Goal: Connect with others: Connect with others

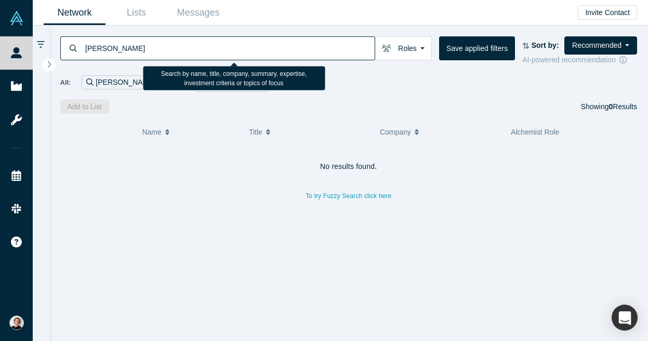
click at [178, 51] on input "[PERSON_NAME]" at bounding box center [229, 48] width 291 height 24
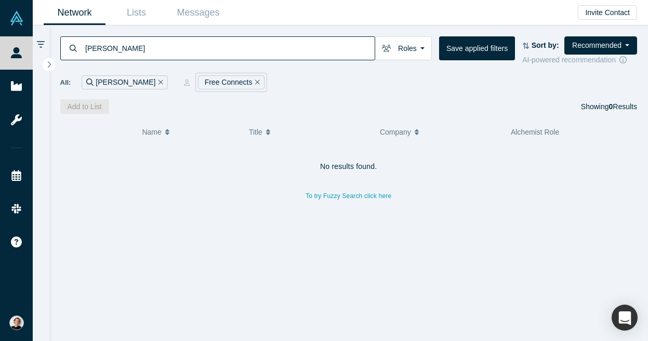
type input "[PERSON_NAME]"
click at [118, 81] on div "[PERSON_NAME]" at bounding box center [125, 82] width 86 height 14
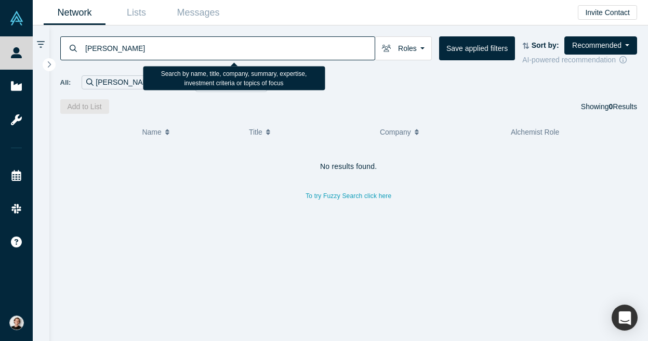
click at [148, 47] on input "[PERSON_NAME]" at bounding box center [229, 48] width 291 height 24
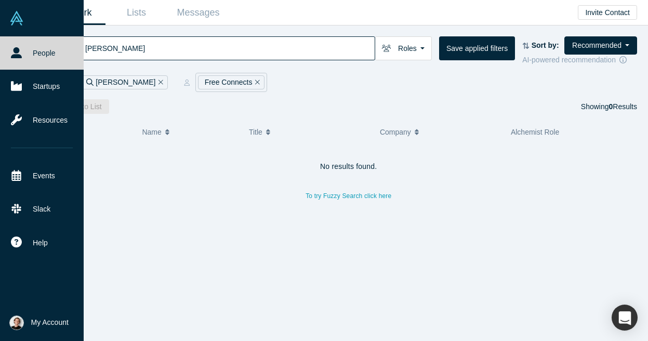
click at [21, 21] on img at bounding box center [16, 18] width 15 height 15
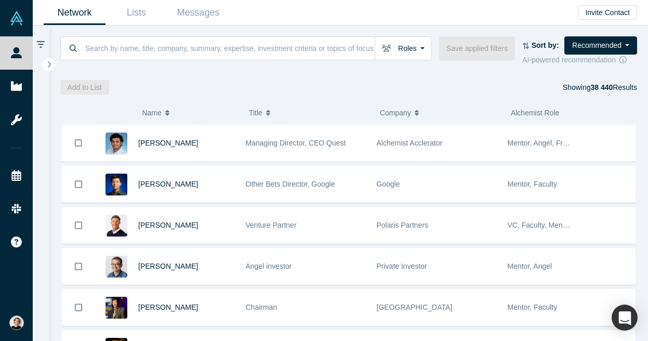
click at [159, 61] on div "Roles Founders Faculty Mentors Alumni Mentor Angels VCs Corporate Innovator Ser…" at bounding box center [348, 50] width 577 height 29
click at [166, 52] on input at bounding box center [229, 48] width 291 height 24
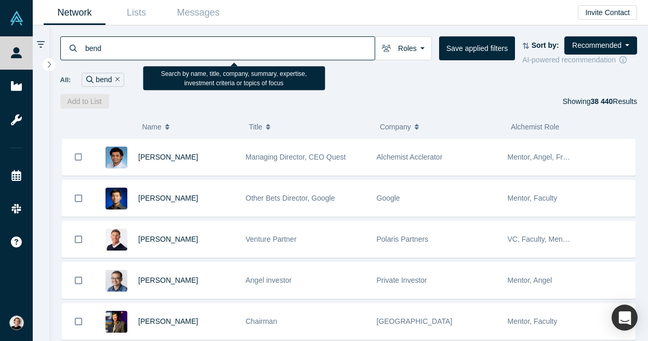
type input "bendz"
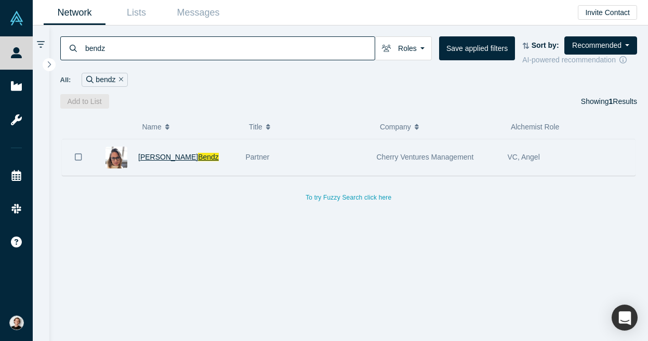
click at [198, 160] on span "Bendz" at bounding box center [208, 157] width 21 height 8
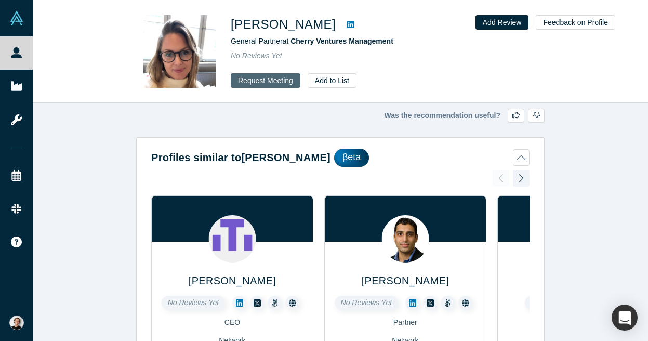
click at [253, 81] on button "Request Meeting" at bounding box center [266, 80] width 70 height 15
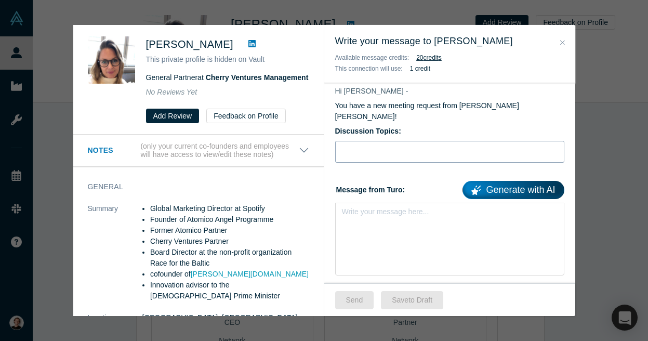
scroll to position [76, 0]
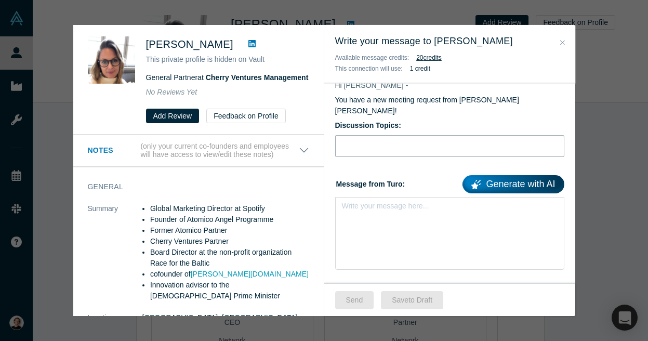
click at [365, 139] on input "Discussion Topics:" at bounding box center [449, 146] width 229 height 22
click at [459, 137] on input "Introduction to Copyright Delta and TechBBQ [GEOGRAPHIC_DATA]" at bounding box center [449, 146] width 229 height 22
click at [460, 139] on input "Introduction to Copyright Delta and meeting at [GEOGRAPHIC_DATA]" at bounding box center [449, 146] width 229 height 22
click at [379, 137] on input "Introduction to Copyright Delta and meeting at [GEOGRAPHIC_DATA]" at bounding box center [449, 146] width 229 height 22
type input "Intro to Copyright Delta and meeting at [GEOGRAPHIC_DATA]"
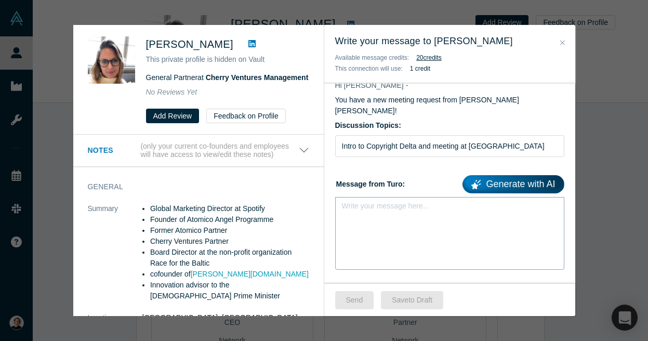
click at [365, 204] on div "rdw-editor" at bounding box center [450, 209] width 203 height 11
click at [351, 204] on div "rdw-editor" at bounding box center [450, 209] width 203 height 11
click at [366, 204] on div "rdw-editor" at bounding box center [450, 209] width 203 height 11
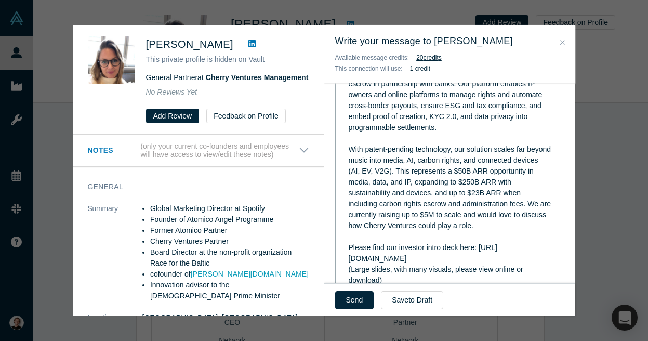
scroll to position [399, 0]
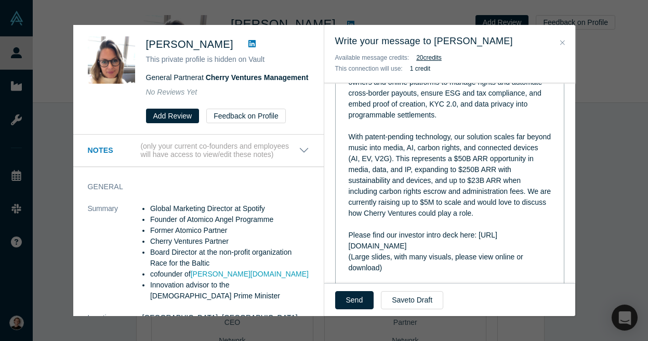
click at [506, 230] on div "Please find our investor intro deck here: [URL][DOMAIN_NAME]" at bounding box center [450, 241] width 203 height 22
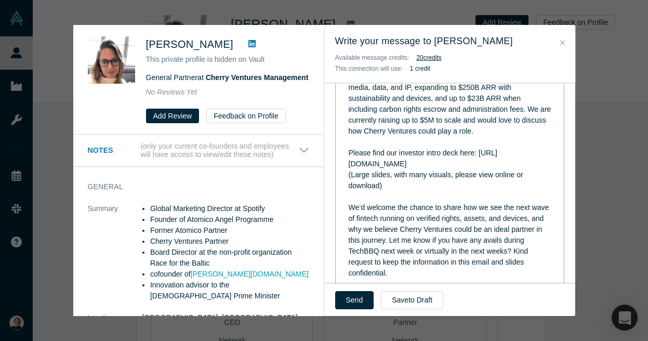
scroll to position [480, 0]
click at [401, 289] on img "rdw-link-control" at bounding box center [401, 293] width 8 height 8
click at [520, 170] on div "(Large slides, with many visuals, please view online or download)" at bounding box center [450, 181] width 203 height 22
click at [510, 149] on div "Please find our investor intro deck here: [URL][DOMAIN_NAME]" at bounding box center [450, 160] width 203 height 22
click at [457, 232] on span "We’d welcome the chance to share how we see the next wave of fintech running on…" at bounding box center [450, 241] width 203 height 74
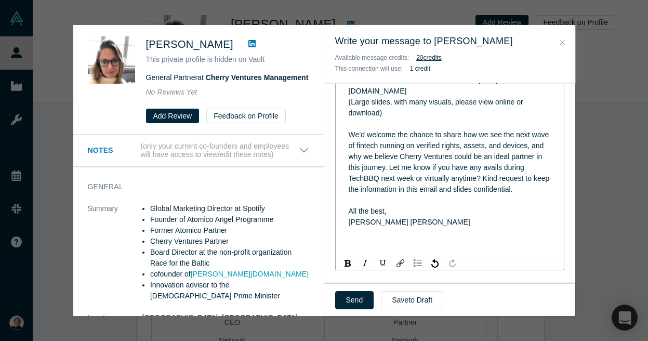
scroll to position [556, 0]
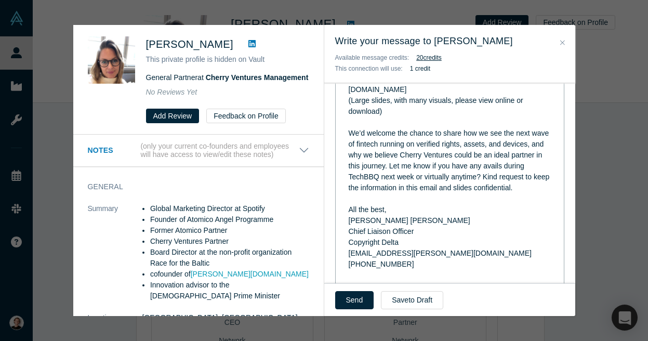
click at [403, 204] on div "All the best," at bounding box center [450, 209] width 203 height 11
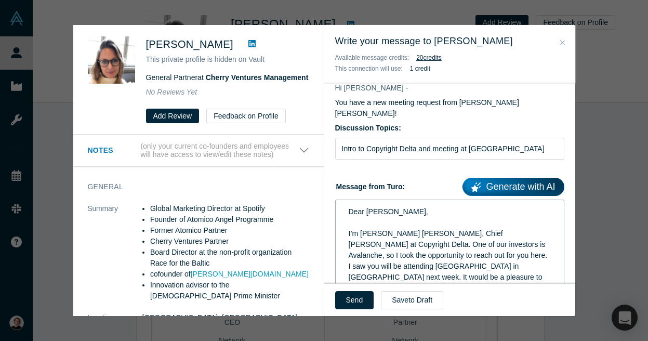
scroll to position [73, 0]
click at [358, 301] on button "Send" at bounding box center [354, 300] width 39 height 18
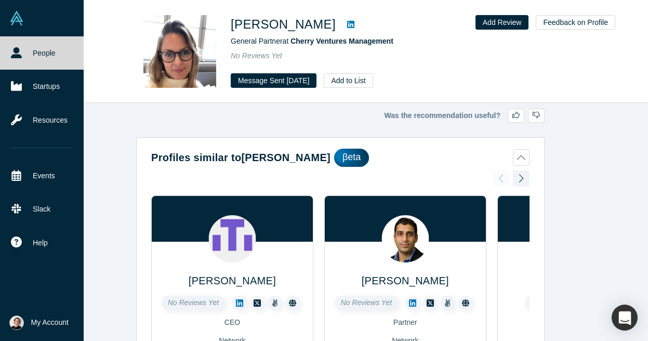
click at [35, 49] on link "People" at bounding box center [42, 52] width 84 height 33
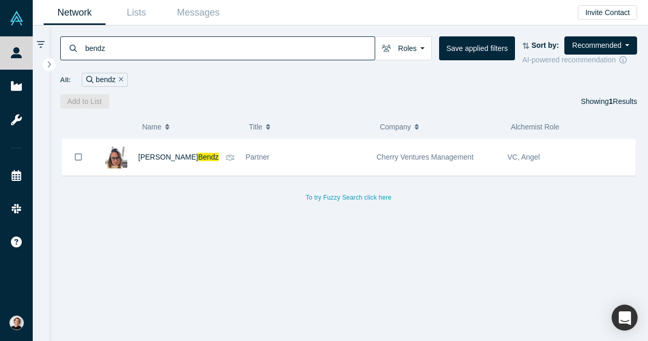
click at [127, 49] on input "bendz" at bounding box center [229, 48] width 291 height 24
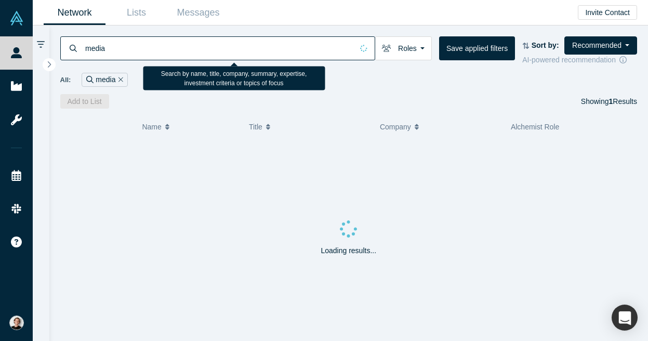
type input "media"
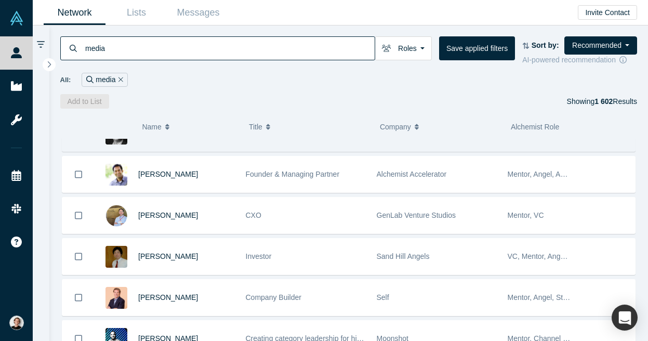
scroll to position [312, 0]
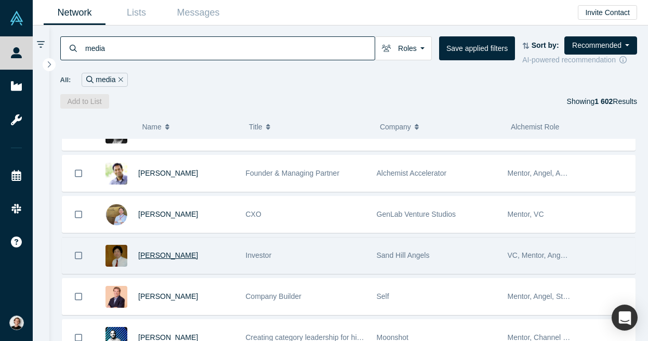
click at [160, 259] on span "[PERSON_NAME]" at bounding box center [168, 255] width 60 height 8
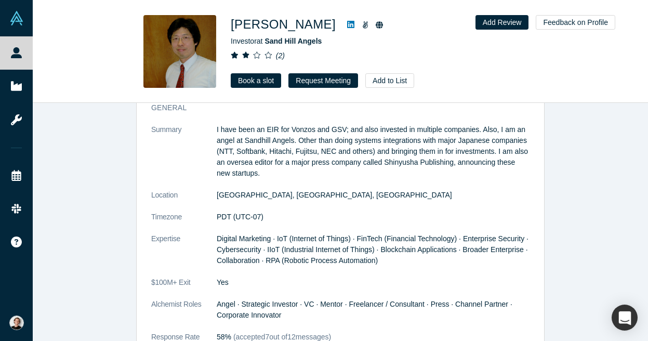
scroll to position [549, 0]
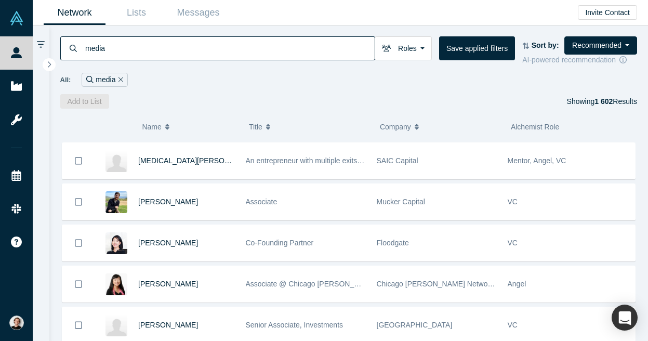
scroll to position [738, 0]
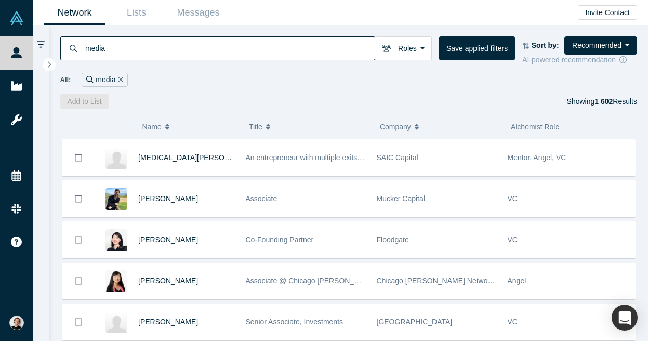
click at [156, 244] on span "[PERSON_NAME]" at bounding box center [168, 239] width 60 height 8
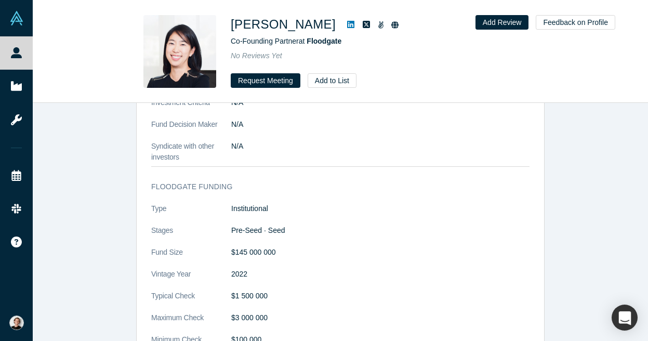
scroll to position [988, 0]
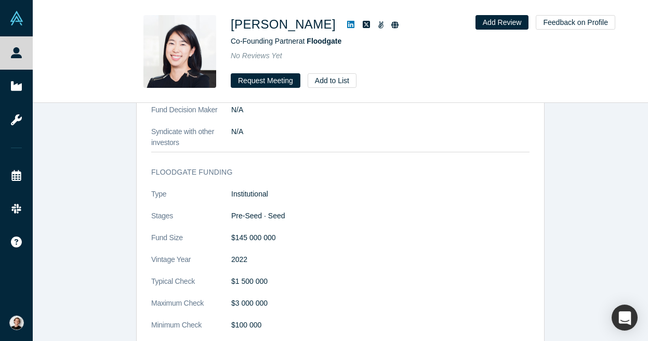
click at [347, 24] on icon at bounding box center [350, 24] width 7 height 8
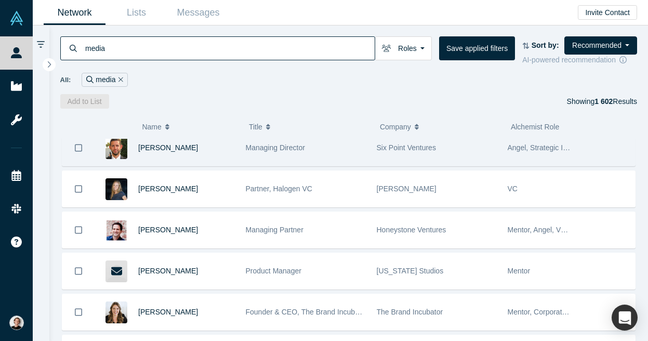
scroll to position [3752, 0]
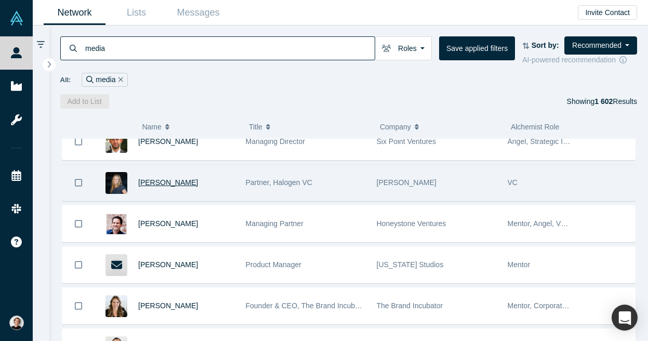
click at [157, 187] on span "[PERSON_NAME]" at bounding box center [168, 182] width 60 height 8
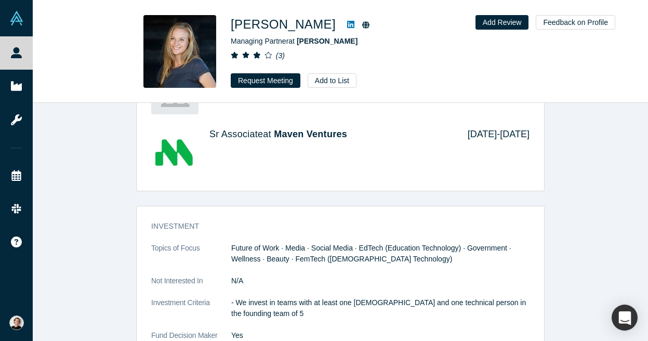
scroll to position [959, 0]
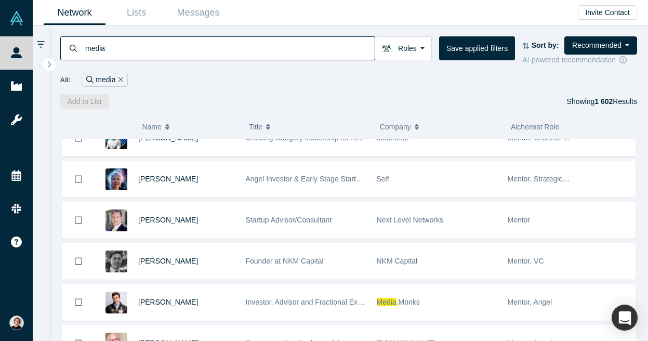
scroll to position [516, 0]
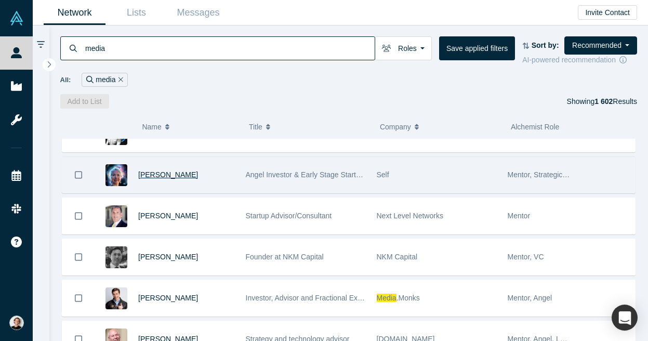
click at [162, 176] on span "[PERSON_NAME]" at bounding box center [168, 174] width 60 height 8
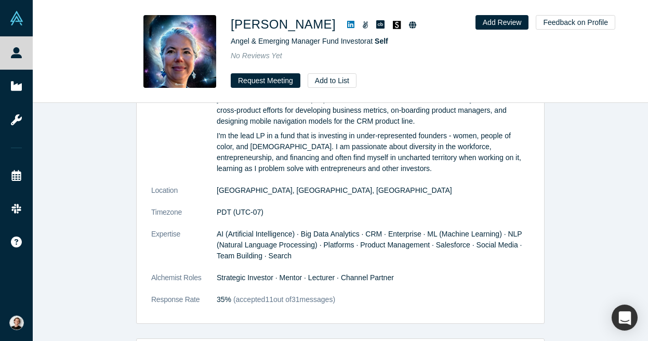
scroll to position [558, 0]
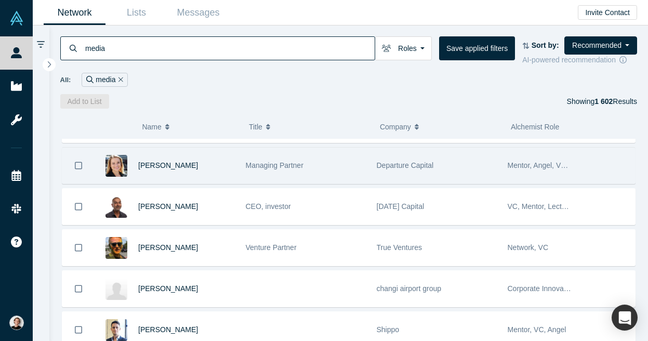
scroll to position [3532, 0]
